Goal: Task Accomplishment & Management: Manage account settings

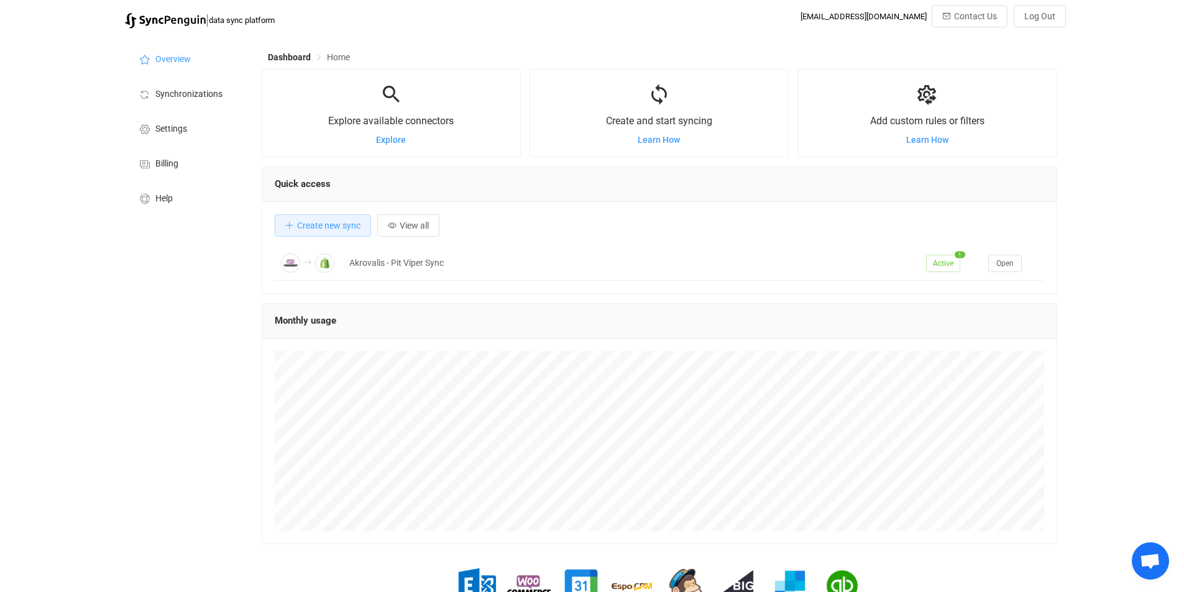
scroll to position [241, 796]
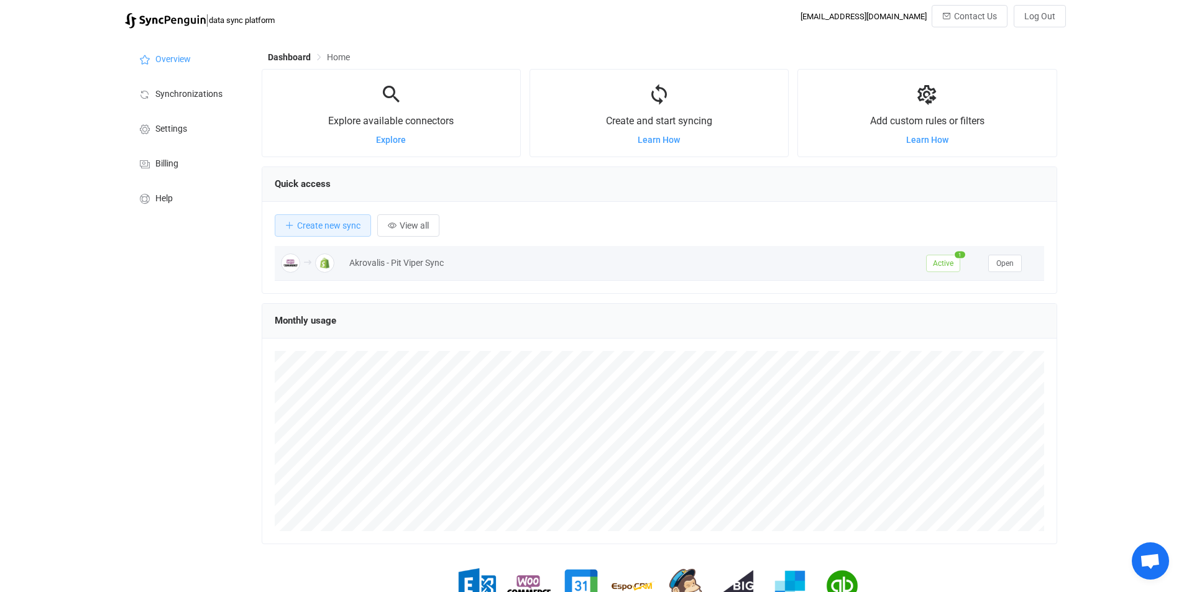
click at [375, 260] on div "Akrovalis - Pit Viper Sync" at bounding box center [631, 263] width 577 height 14
click at [1000, 265] on span "Open" at bounding box center [1004, 263] width 17 height 9
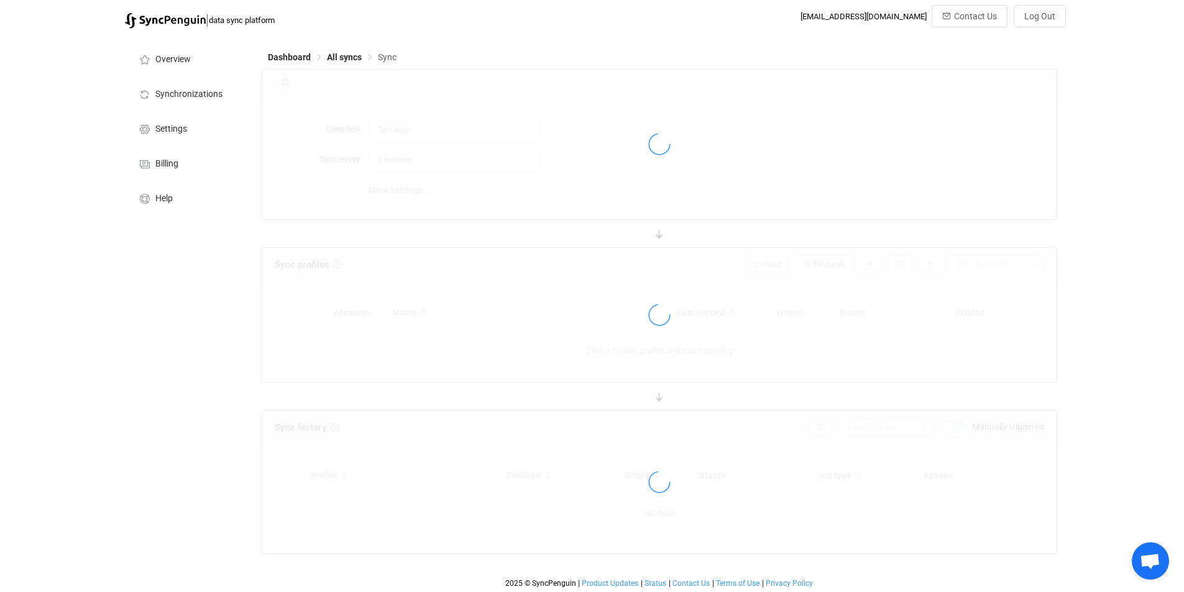
type input "WooCommerce → Shopify"
type input "2 hours"
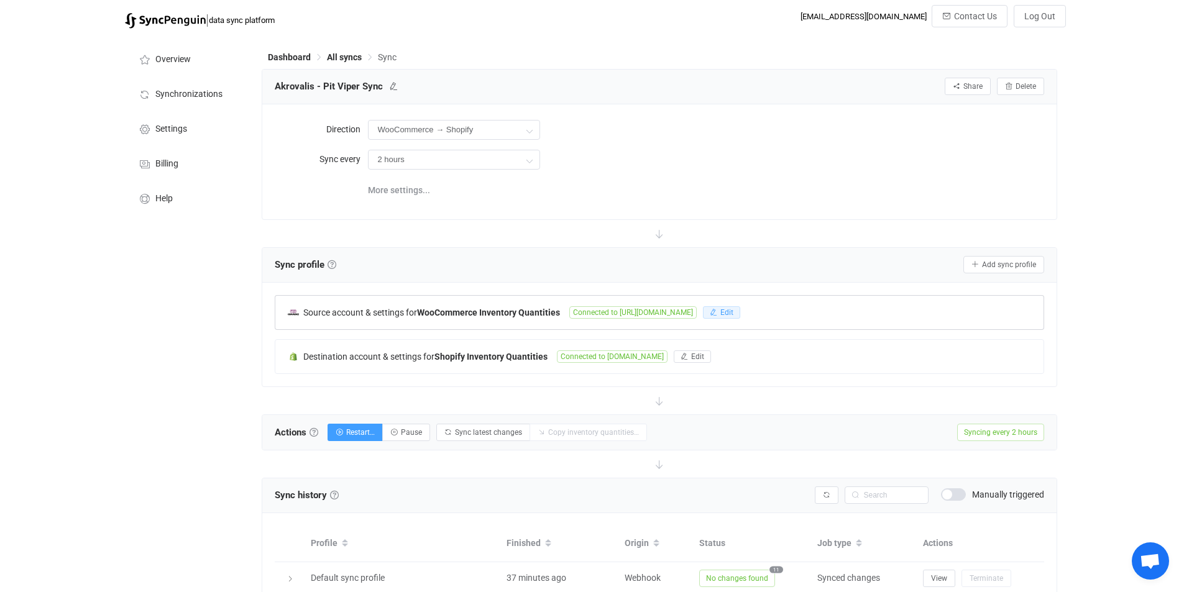
click at [740, 316] on button "Edit" at bounding box center [721, 312] width 37 height 12
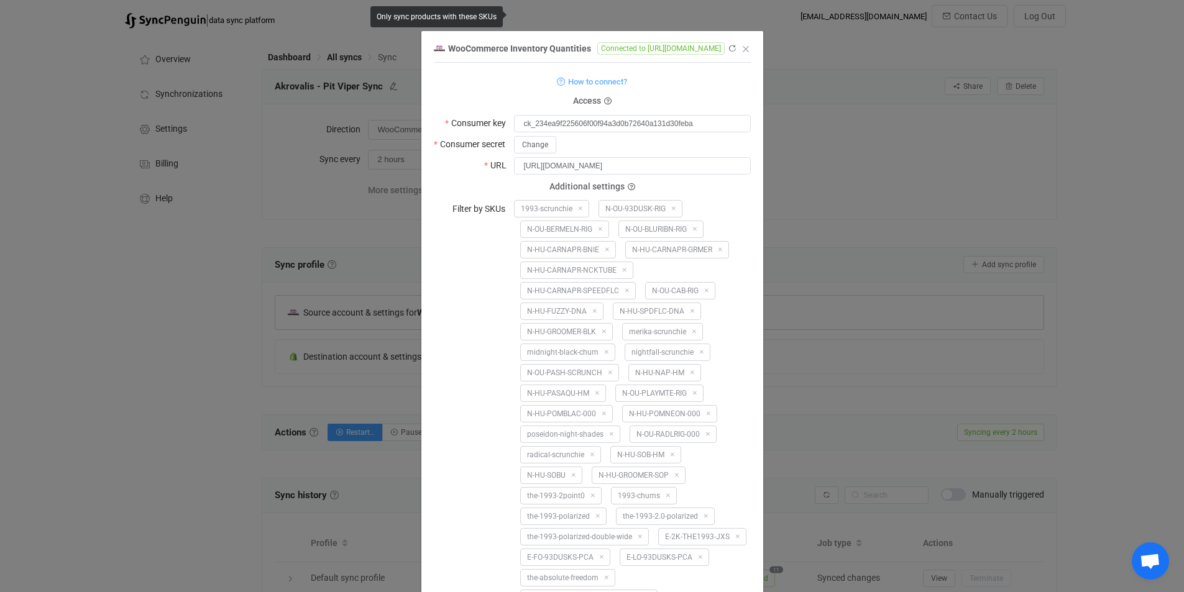
scroll to position [4116, 0]
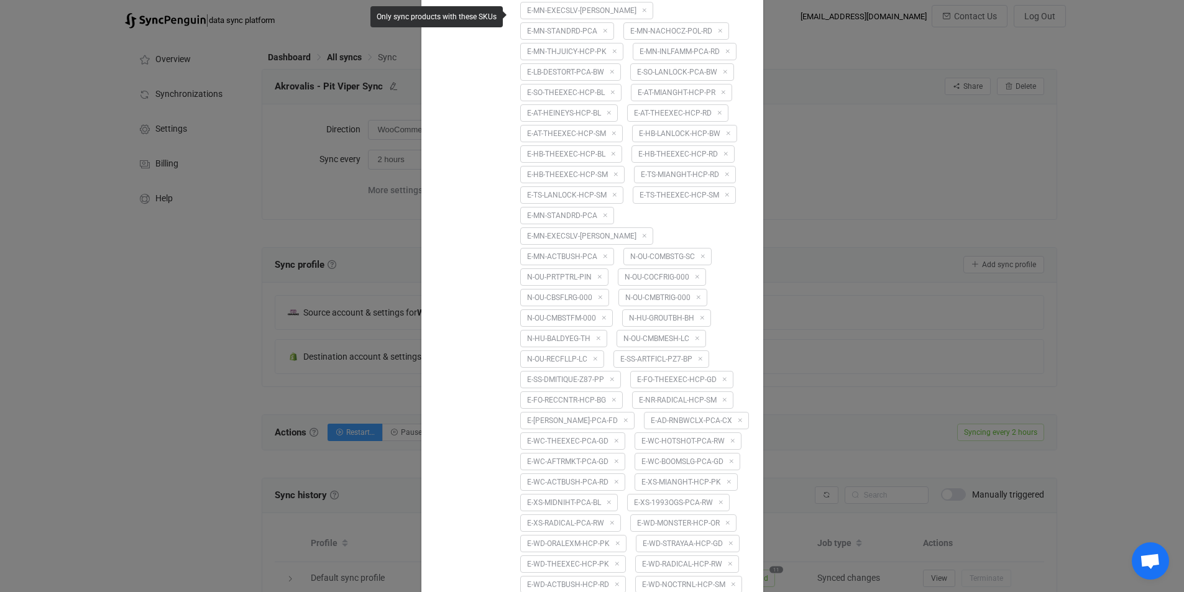
click at [685, 392] on span "E-NR-RADICAL-HCP-SM" at bounding box center [682, 400] width 101 height 17
drag, startPoint x: 713, startPoint y: 294, endPoint x: 637, endPoint y: 296, distance: 76.5
click at [637, 392] on span "E-NR-RADICAL-HCP-SM" at bounding box center [682, 400] width 101 height 17
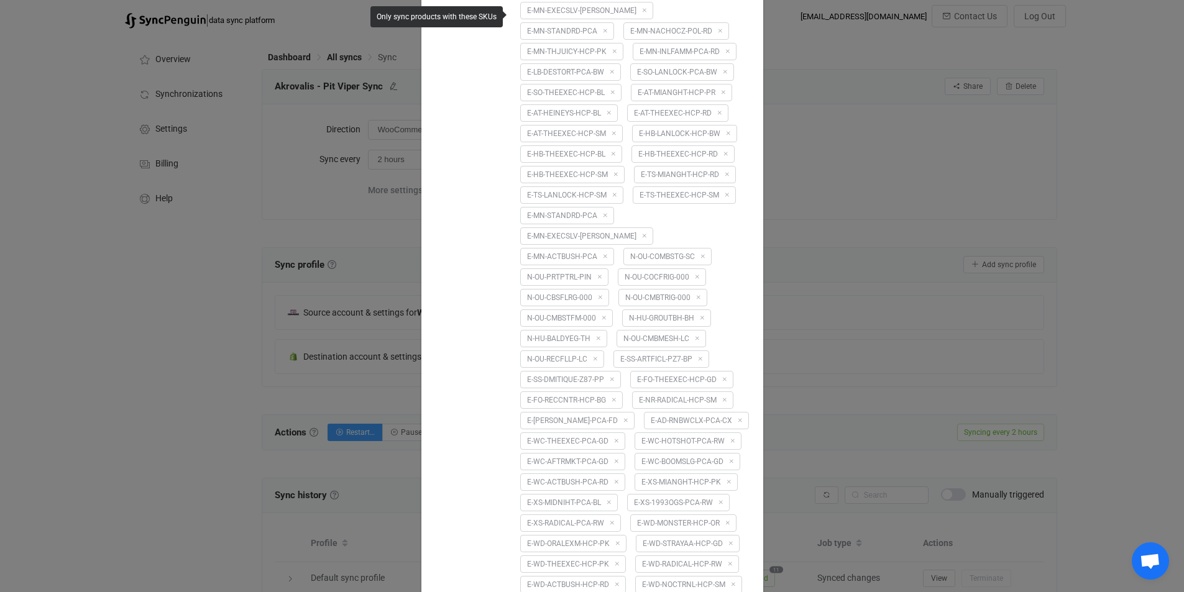
copy span "E-NR-RADICAL-HCP-SM"
click at [725, 397] on icon "dialog" at bounding box center [724, 401] width 8 height 8
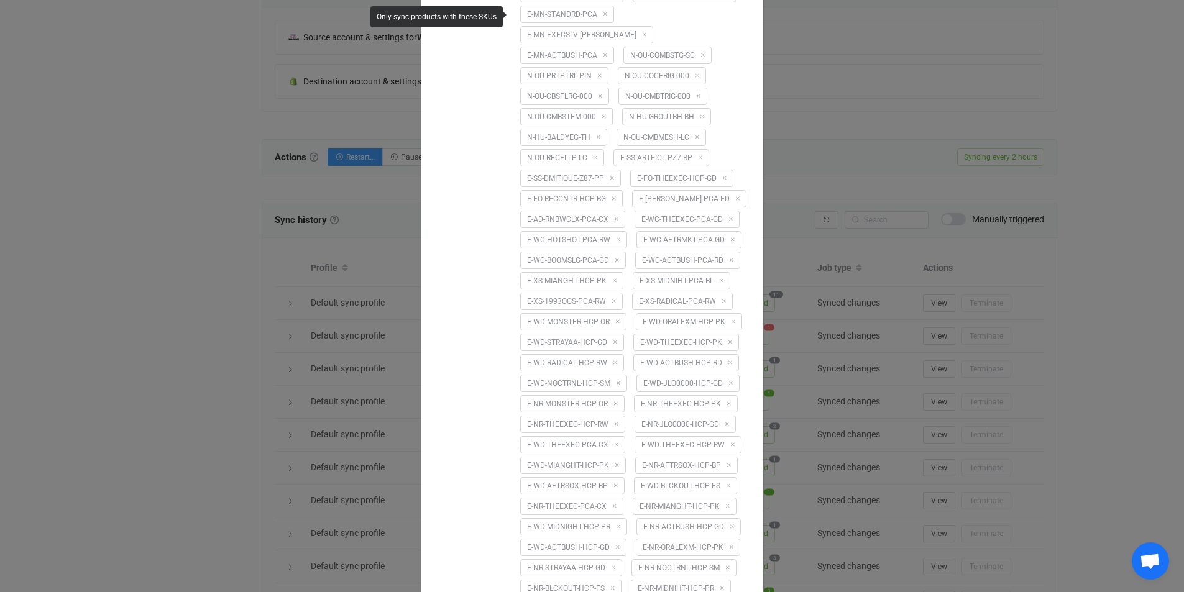
scroll to position [291, 0]
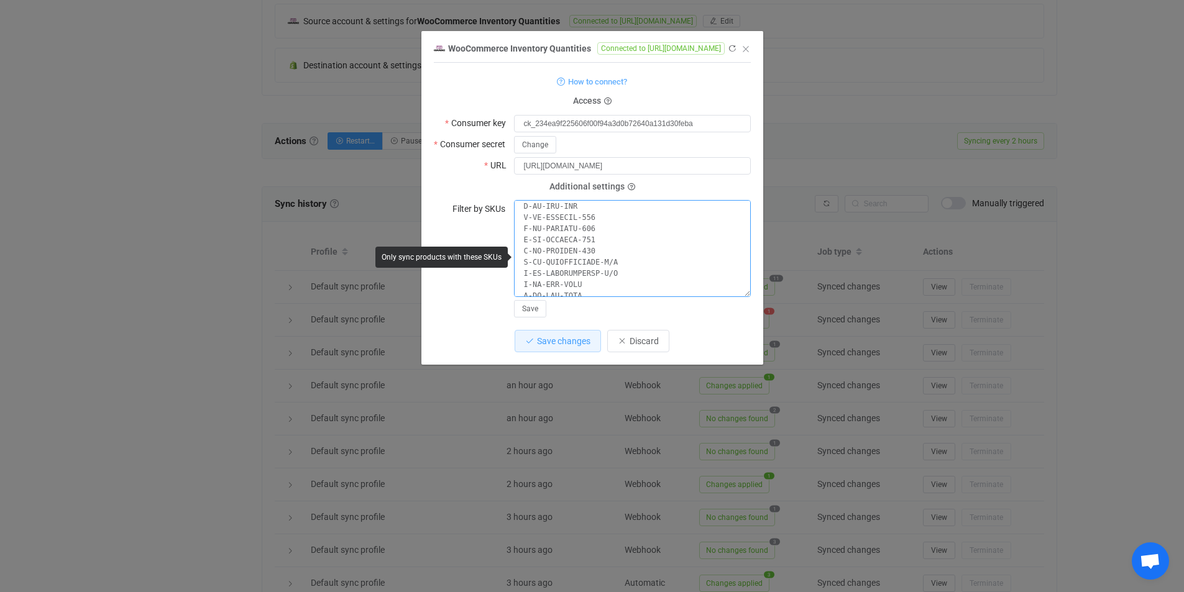
scroll to position [4732, 0]
click at [663, 295] on textarea "dialog" at bounding box center [632, 248] width 237 height 97
click at [635, 287] on textarea "dialog" at bounding box center [632, 248] width 237 height 97
paste textarea "E-NR-RADICAL-HCP-SM"
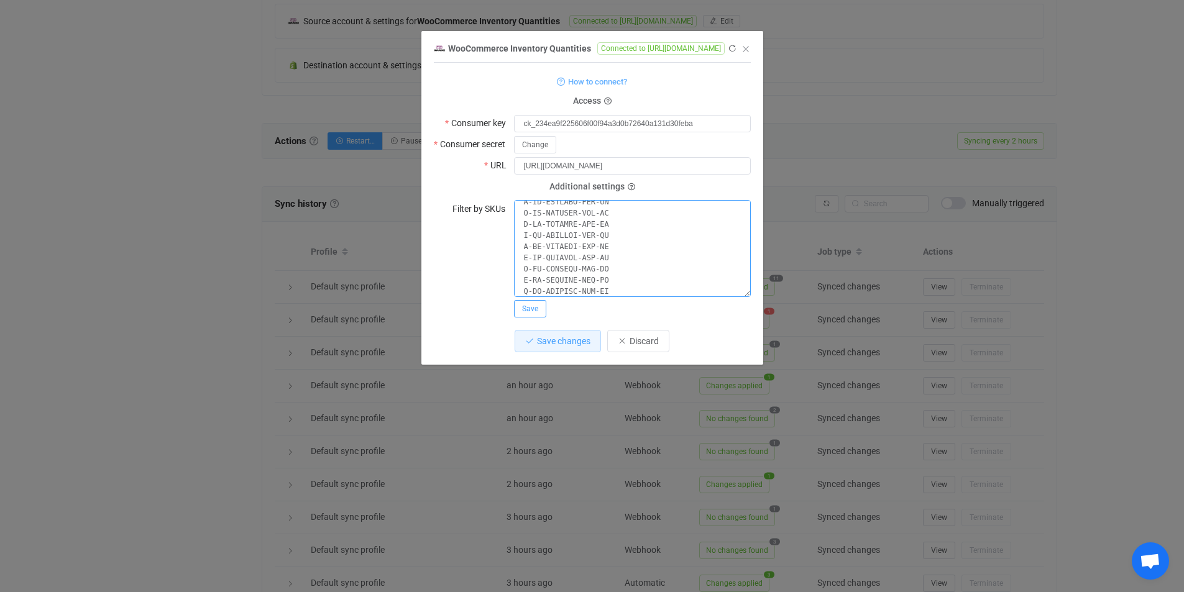
type textarea "1993-scrunchie N-OU-93DUSK-RIG N-OU-BERMELN-RIG N-OU-BLURIBN-RIG N-HU-CARNAPR-B…"
click at [532, 313] on button "Save" at bounding box center [530, 308] width 32 height 17
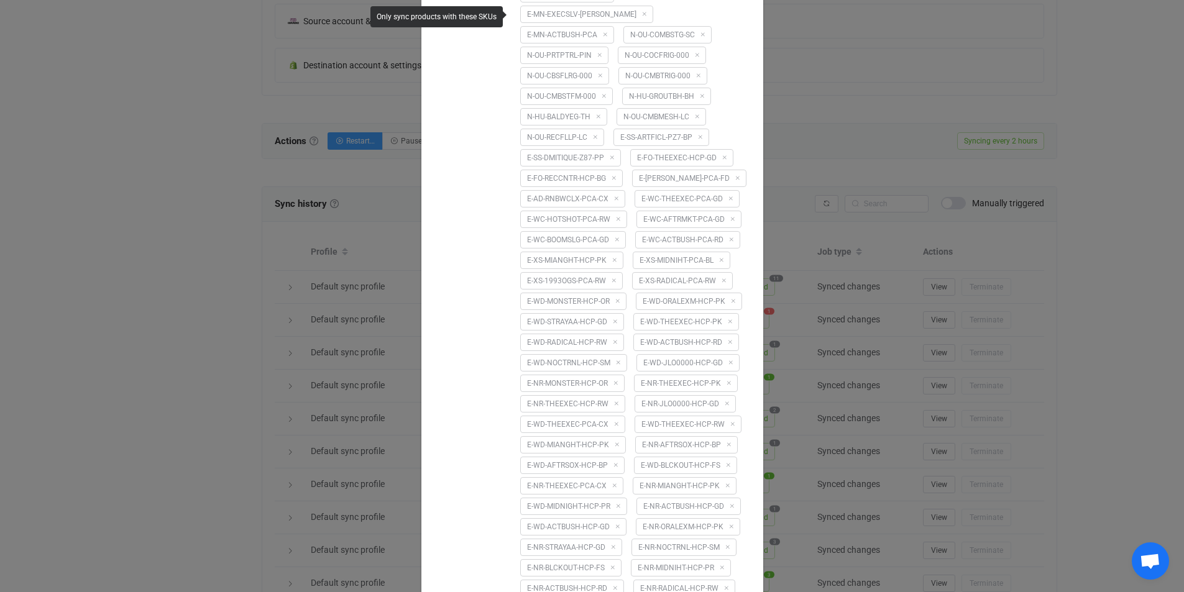
scroll to position [377, 0]
